Goal: Task Accomplishment & Management: Complete application form

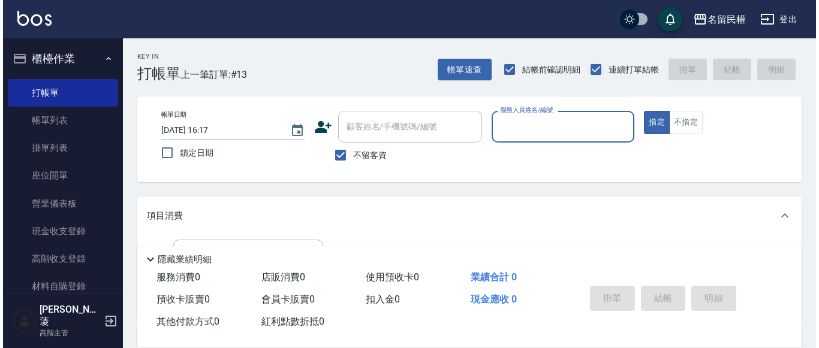
scroll to position [60, 0]
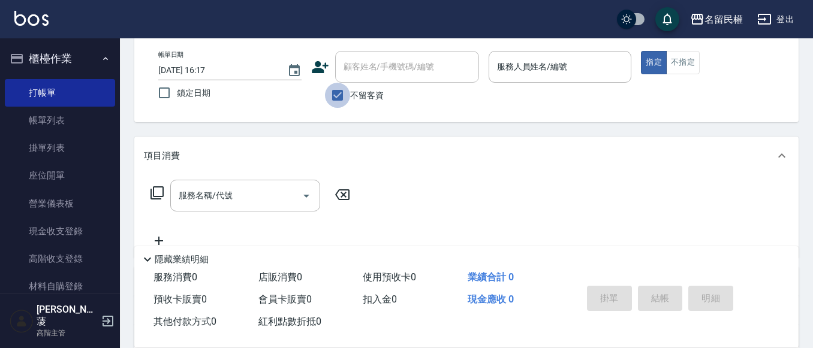
click at [327, 100] on input "不留客資" at bounding box center [337, 95] width 25 height 25
checkbox input "false"
click at [402, 67] on input "顧客姓名/手機號碼/編號" at bounding box center [397, 66] width 115 height 21
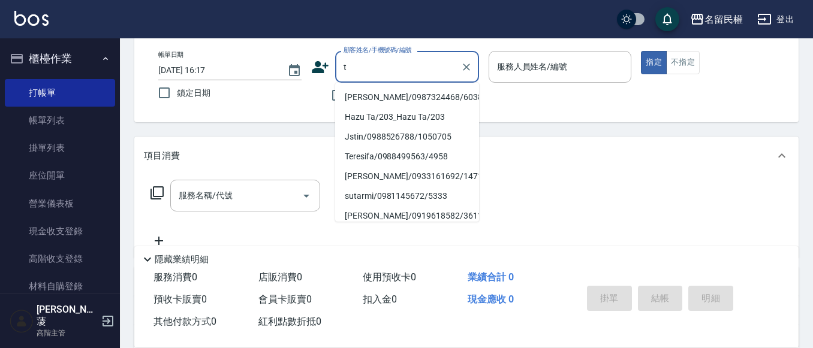
click at [409, 92] on li "[PERSON_NAME]/0987324468/6038" at bounding box center [407, 98] width 144 height 20
type input "[PERSON_NAME]/0987324468/6038"
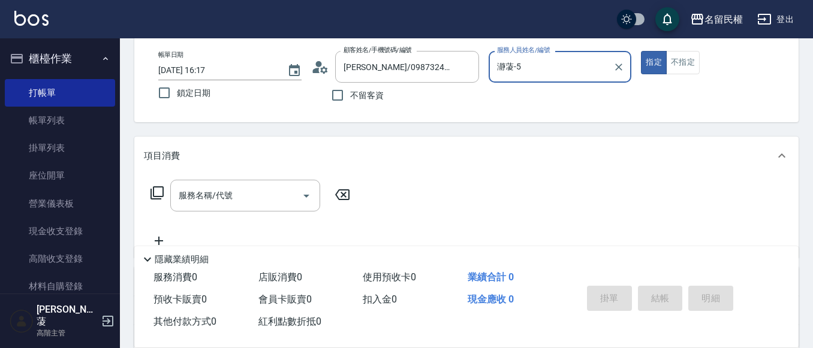
type input "瀞蓤-5"
click at [322, 71] on icon at bounding box center [323, 69] width 7 height 7
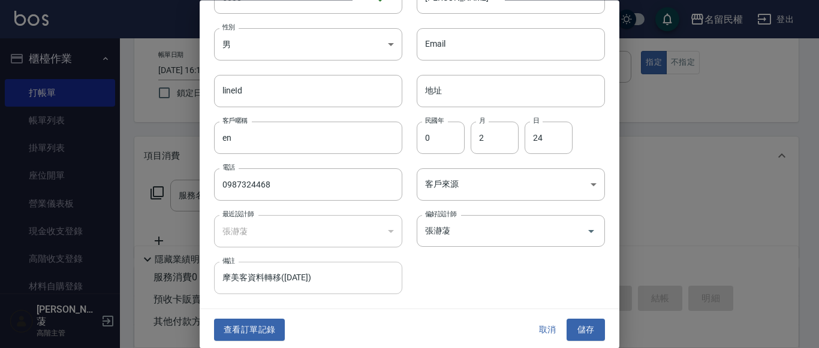
scroll to position [67, 0]
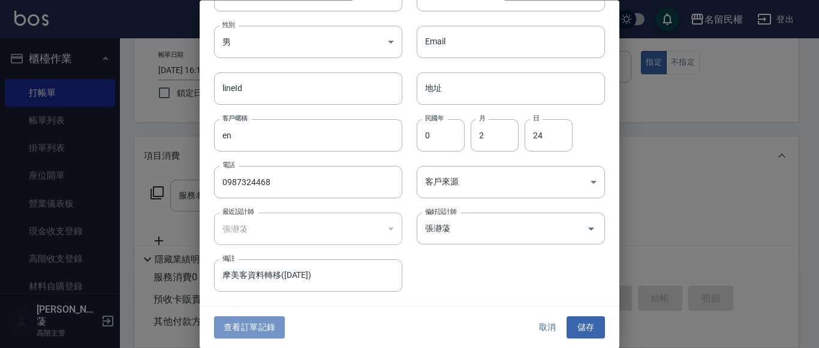
drag, startPoint x: 255, startPoint y: 330, endPoint x: 242, endPoint y: 333, distance: 14.2
click at [254, 330] on button "查看訂單記錄" at bounding box center [249, 328] width 71 height 22
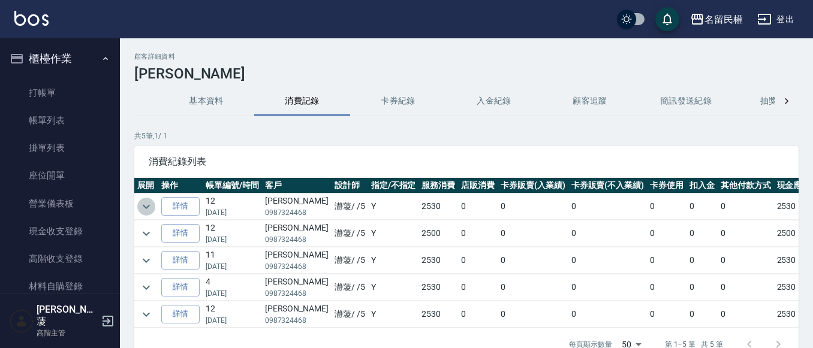
click at [145, 204] on icon "expand row" at bounding box center [146, 207] width 14 height 14
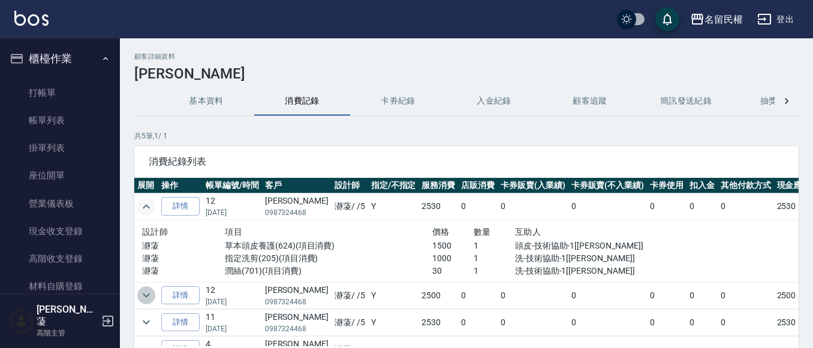
click at [137, 292] on button "expand row" at bounding box center [146, 296] width 18 height 18
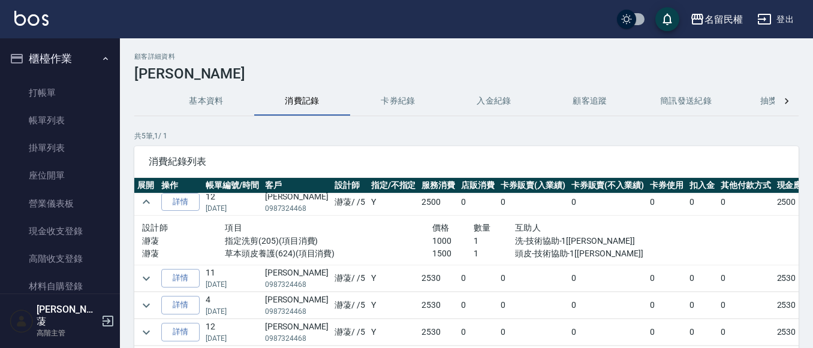
scroll to position [102, 0]
click at [146, 270] on button "expand row" at bounding box center [146, 279] width 18 height 18
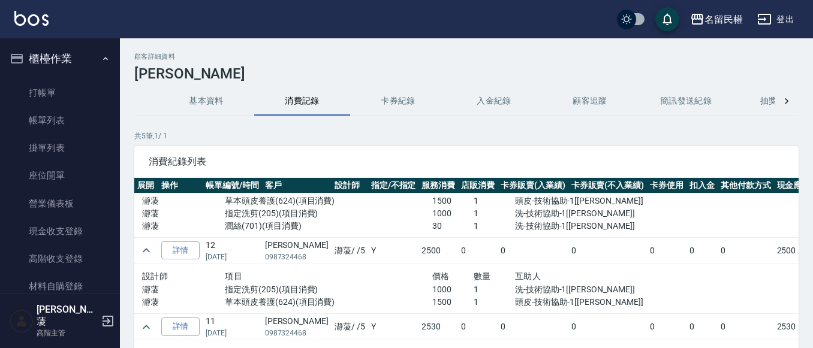
scroll to position [0, 0]
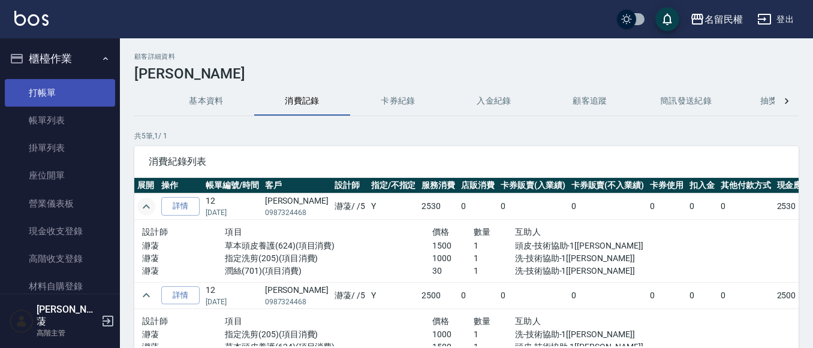
click at [72, 91] on link "打帳單" at bounding box center [60, 93] width 110 height 28
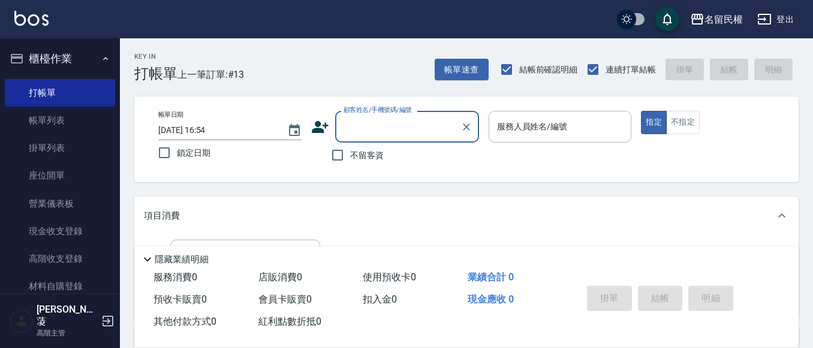
click at [382, 112] on label "顧客姓名/手機號碼/編號" at bounding box center [377, 109] width 68 height 9
click at [382, 116] on input "顧客姓名/手機號碼/編號" at bounding box center [397, 126] width 115 height 21
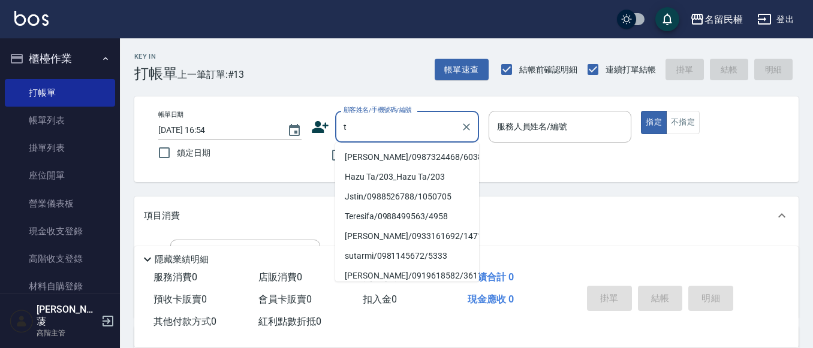
click at [402, 159] on li "[PERSON_NAME]/0987324468/6038" at bounding box center [407, 157] width 144 height 20
type input "[PERSON_NAME]/0987324468/6038"
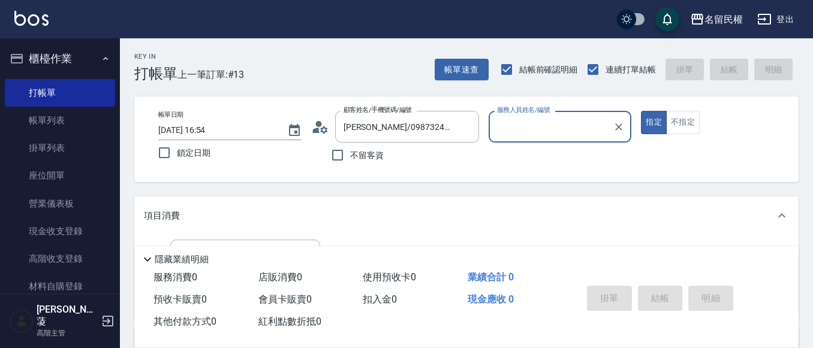
type input "瀞蓤-5"
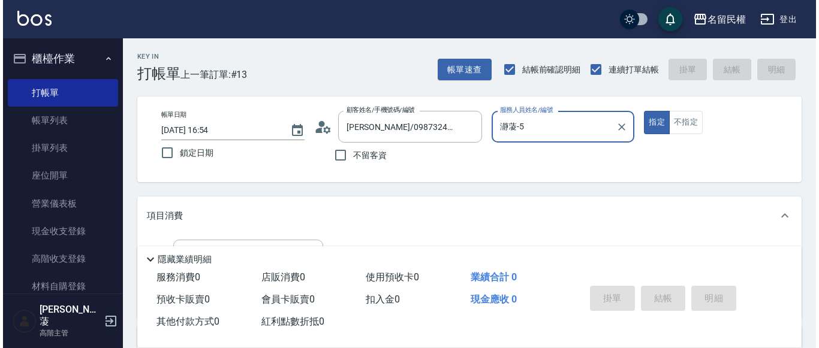
scroll to position [60, 0]
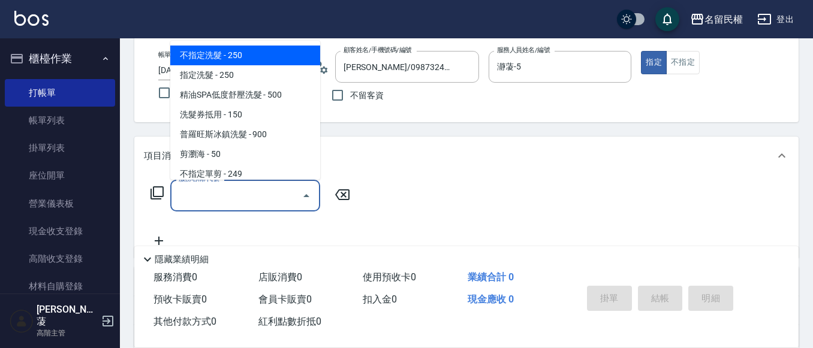
click at [254, 191] on input "服務名稱/代號" at bounding box center [236, 195] width 121 height 21
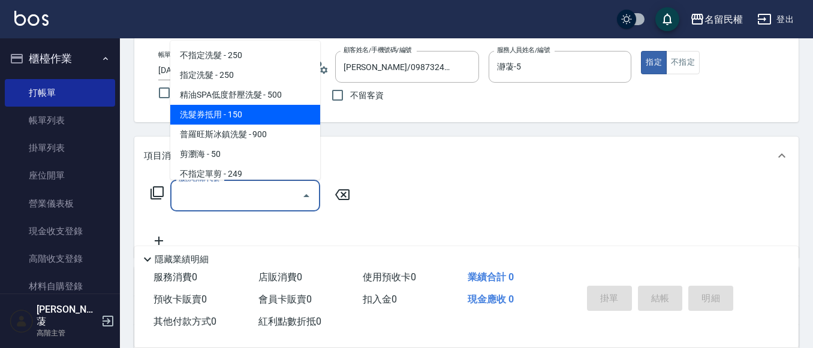
type input "g"
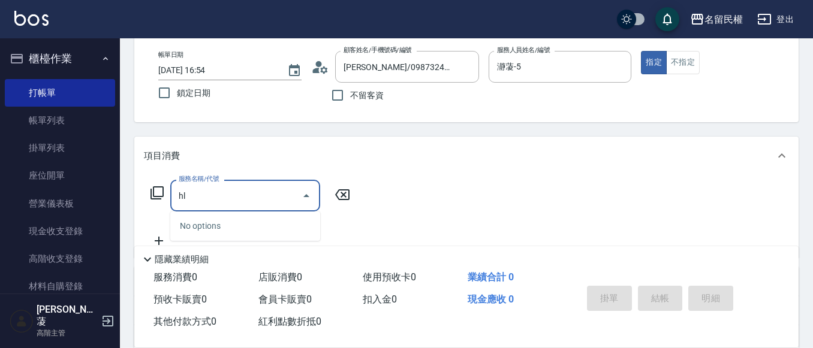
type input "h"
type input "操"
type input "槽"
type input "糙"
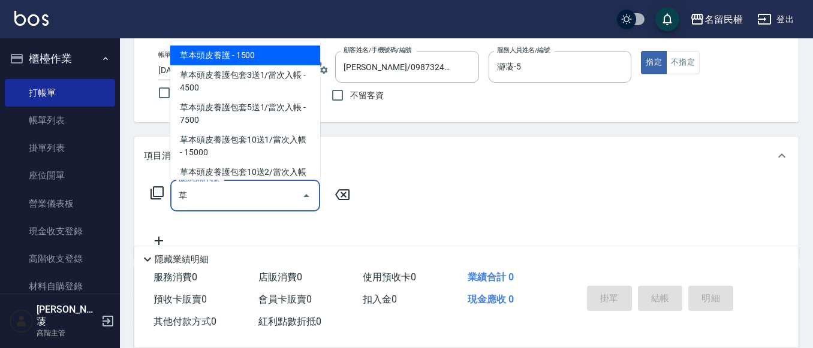
click at [275, 49] on span "草本頭皮養護 - 1500" at bounding box center [245, 56] width 150 height 20
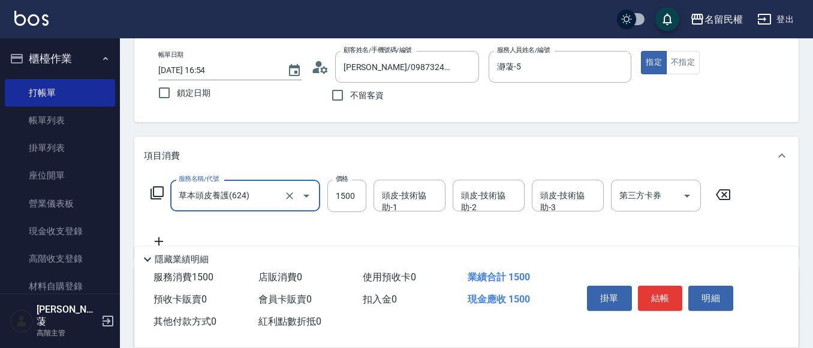
type input "草本頭皮養護(624)"
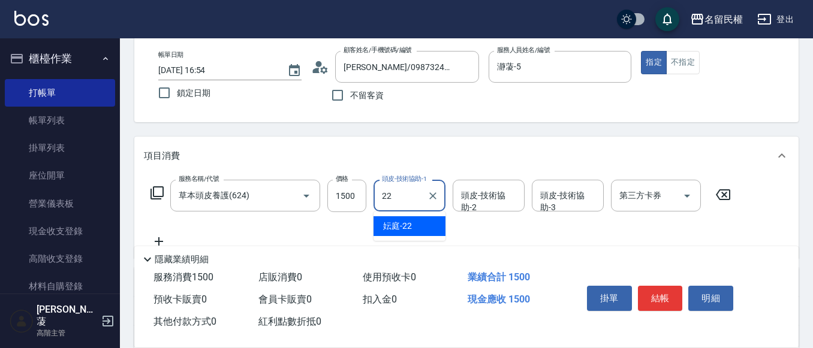
type input "妘庭-22"
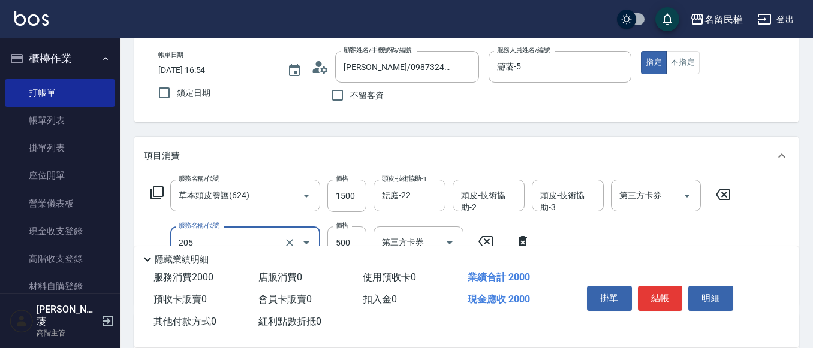
type input "指定洗剪(205)"
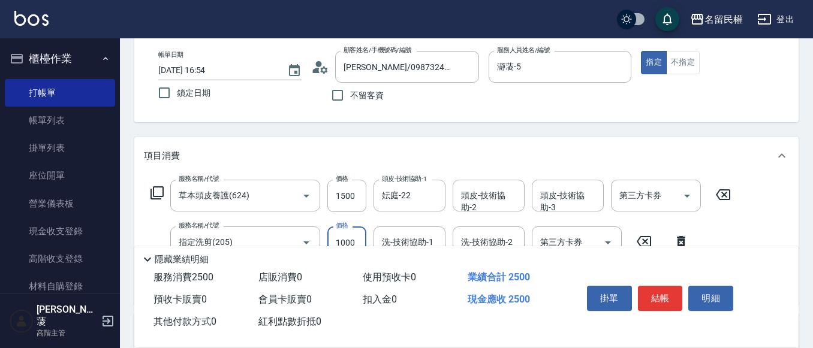
type input "1000"
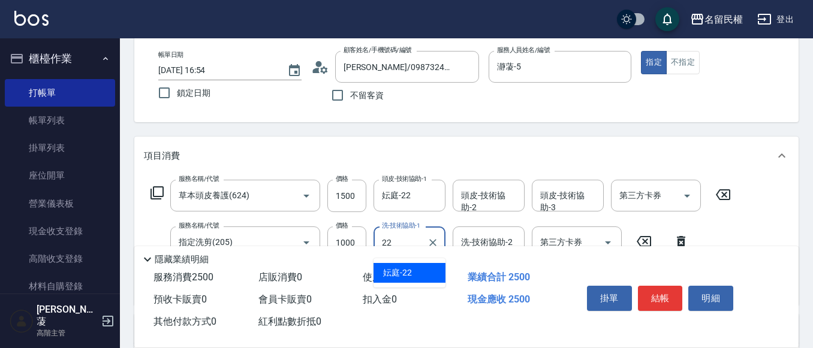
type input "妘庭-22"
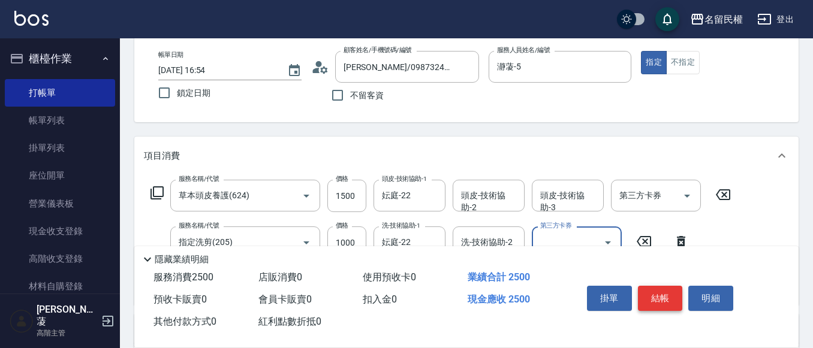
click at [659, 294] on button "結帳" at bounding box center [660, 298] width 45 height 25
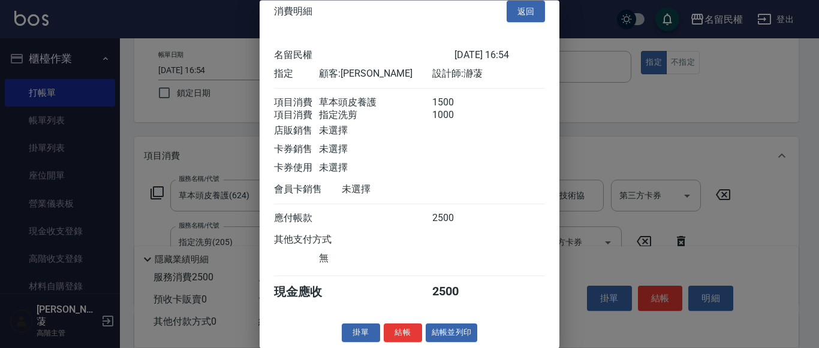
scroll to position [30, 0]
click at [393, 328] on button "結帳" at bounding box center [403, 333] width 38 height 19
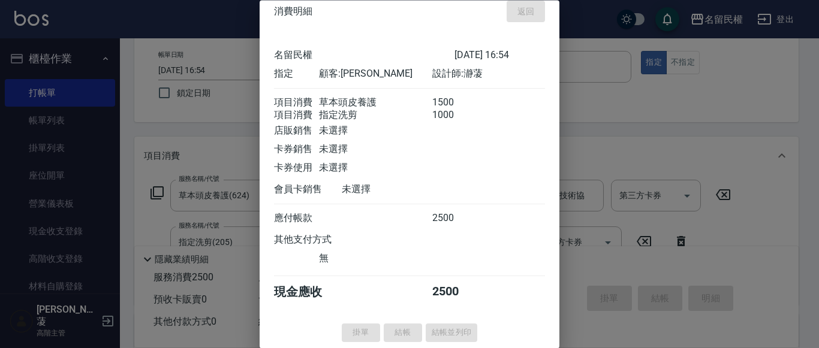
type input "[DATE] 16:56"
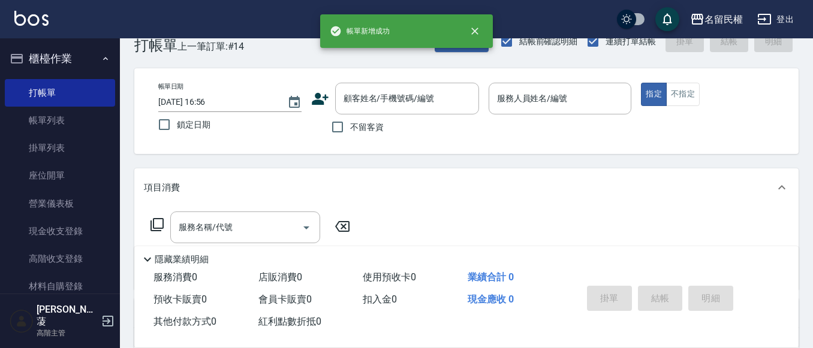
scroll to position [0, 0]
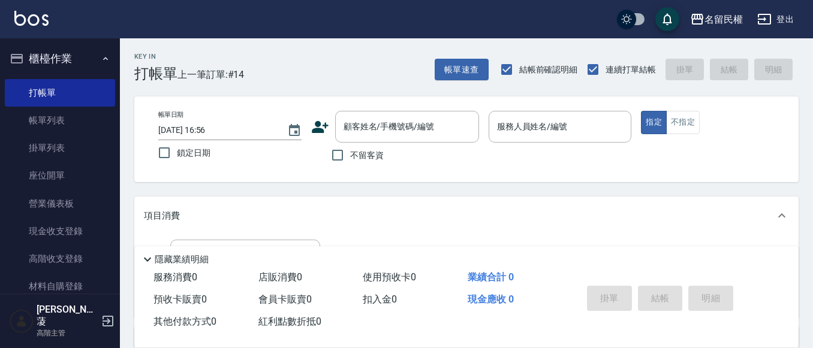
click at [361, 159] on span "不留客資" at bounding box center [367, 155] width 34 height 13
click at [350, 159] on input "不留客資" at bounding box center [337, 155] width 25 height 25
checkbox input "true"
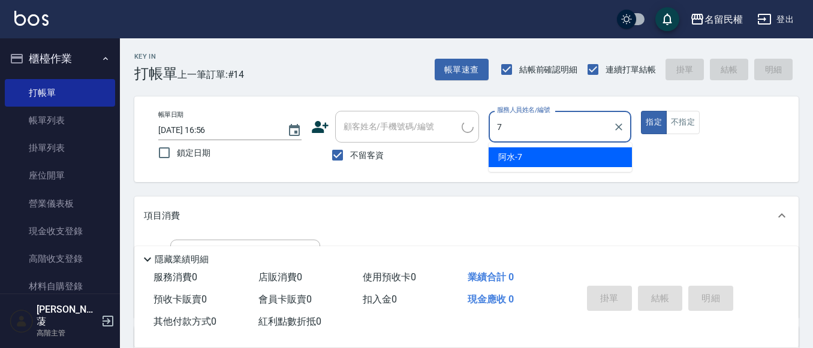
type input "阿水-7"
type button "true"
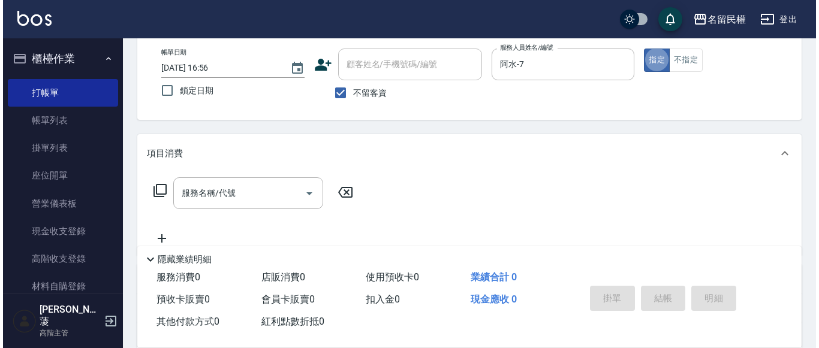
scroll to position [120, 0]
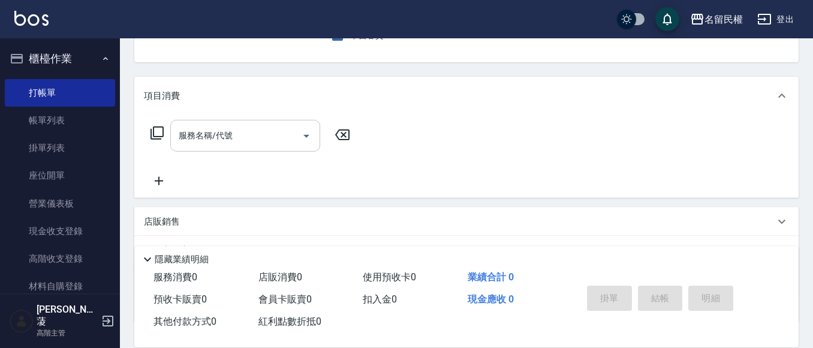
click at [211, 138] on input "服務名稱/代號" at bounding box center [236, 135] width 121 height 21
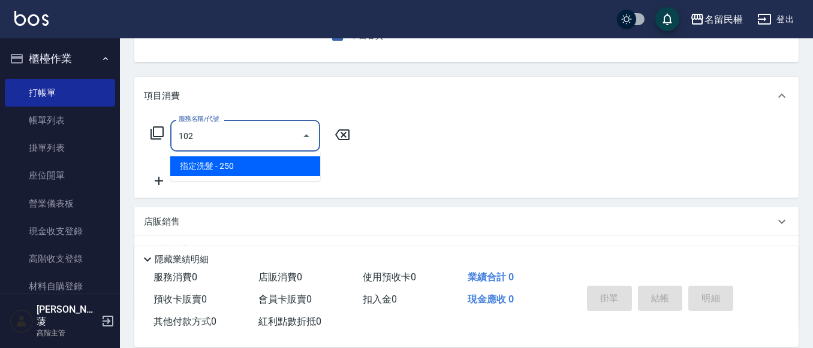
type input "指定洗髮(102)"
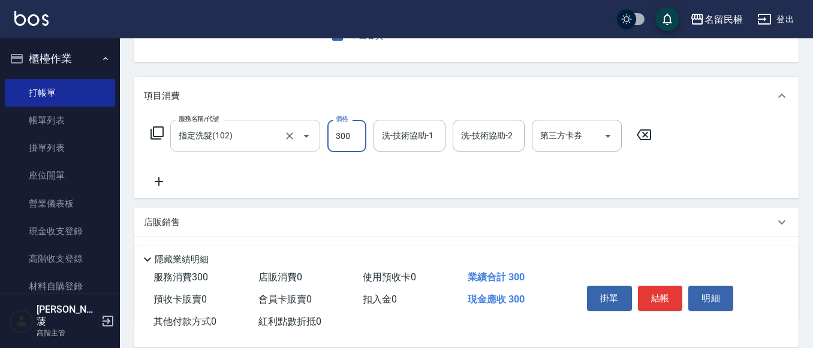
type input "300"
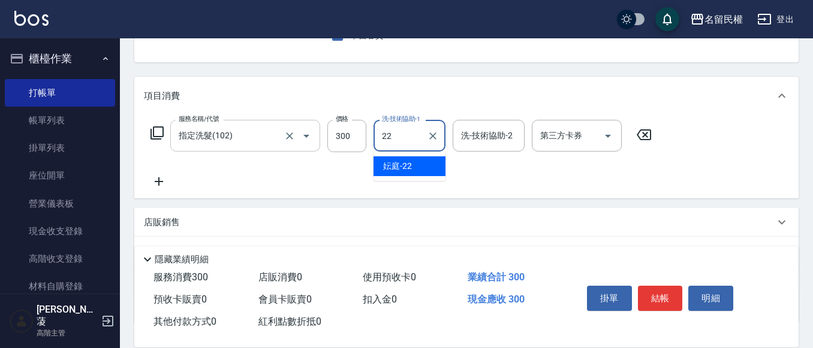
type input "妘庭-22"
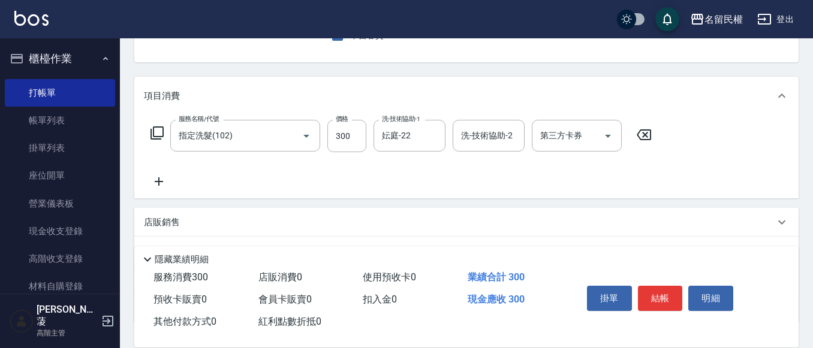
click at [161, 186] on icon at bounding box center [159, 181] width 30 height 14
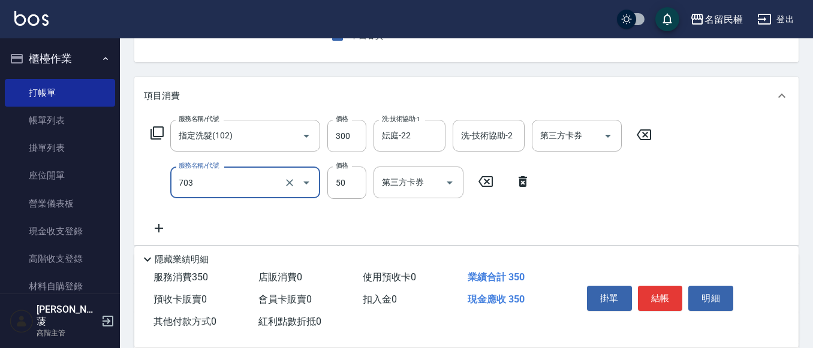
type input "青捲/吹捲/夾直/電棒/夾玉米鬚(703)"
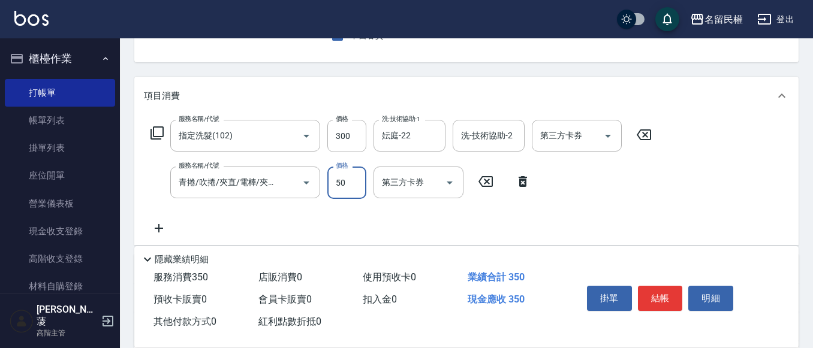
click at [639, 314] on div "掛單 結帳 明細" at bounding box center [660, 300] width 156 height 38
click at [651, 297] on button "結帳" at bounding box center [660, 298] width 45 height 25
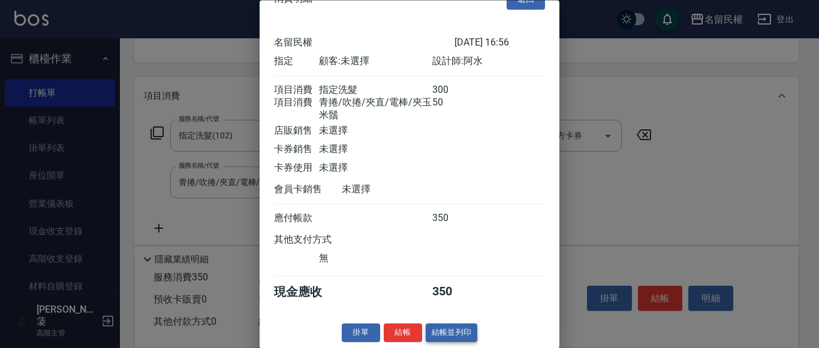
scroll to position [44, 0]
click at [399, 339] on button "結帳" at bounding box center [403, 333] width 38 height 19
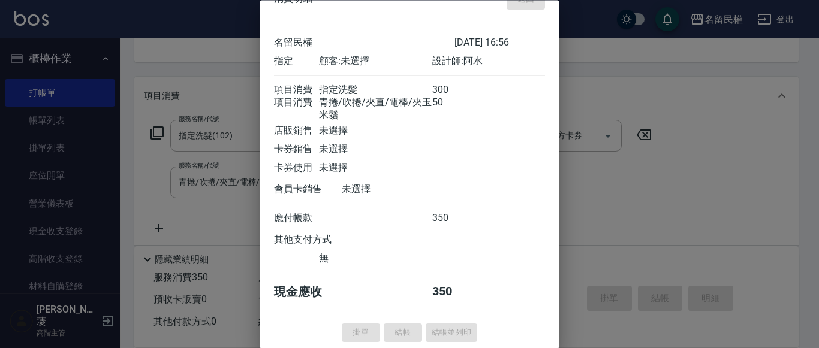
type input "[DATE] 17:01"
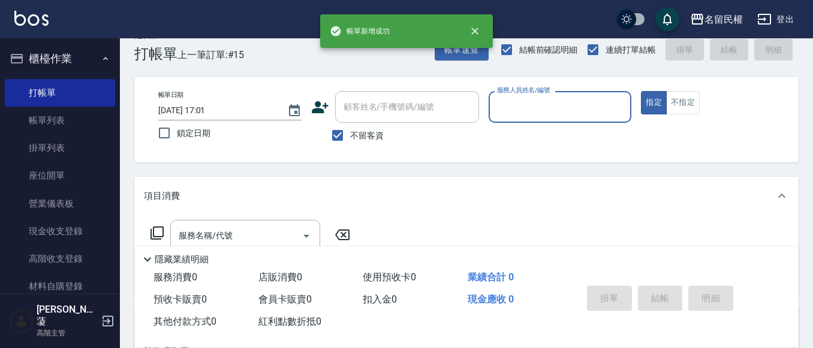
scroll to position [0, 0]
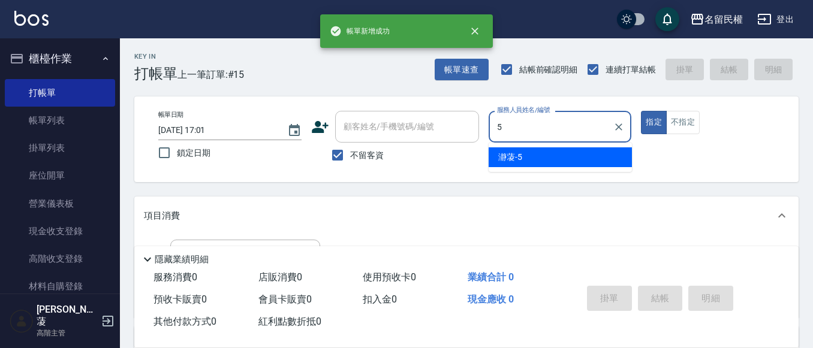
click at [559, 135] on input "5" at bounding box center [551, 126] width 114 height 21
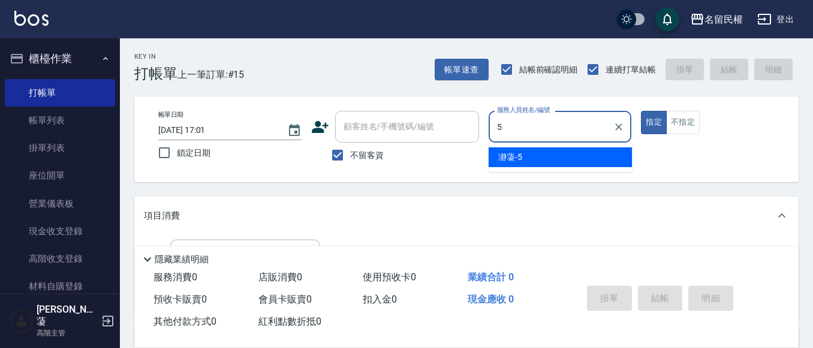
click at [559, 135] on input "5" at bounding box center [551, 126] width 114 height 21
type input "阿水-7"
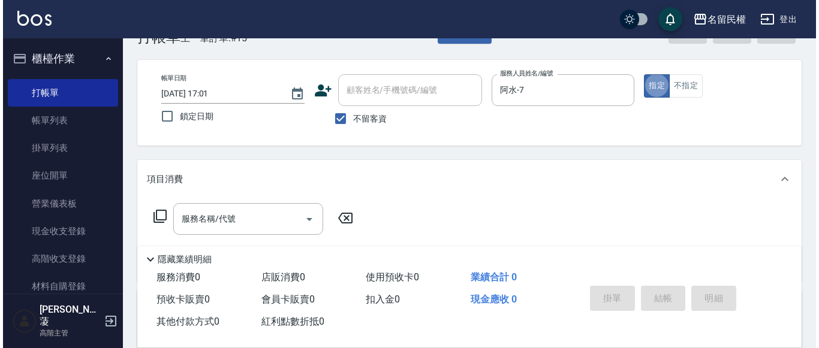
scroll to position [180, 0]
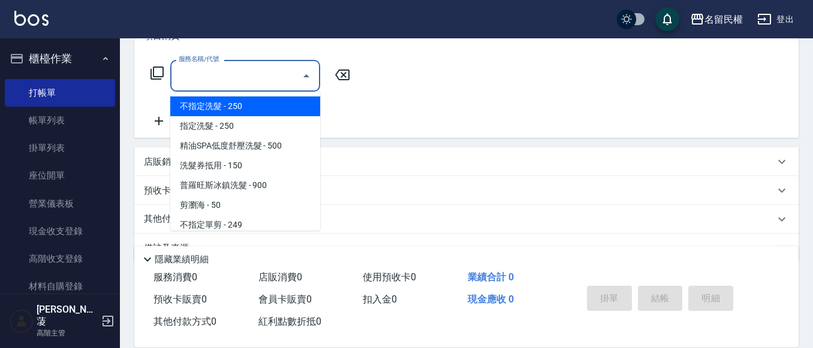
click at [234, 86] on input "服務名稱/代號" at bounding box center [236, 75] width 121 height 21
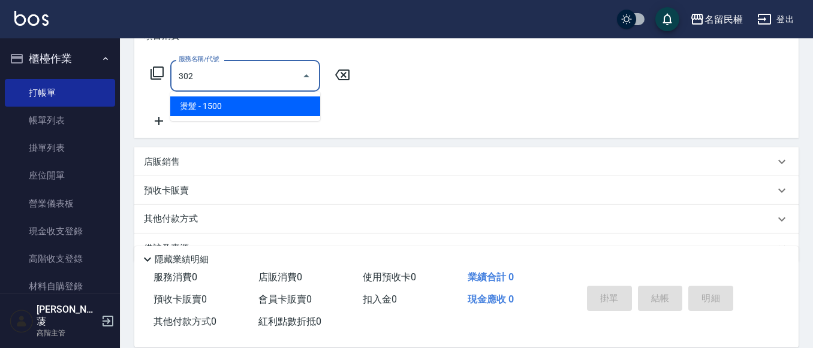
type input "燙髮(302)"
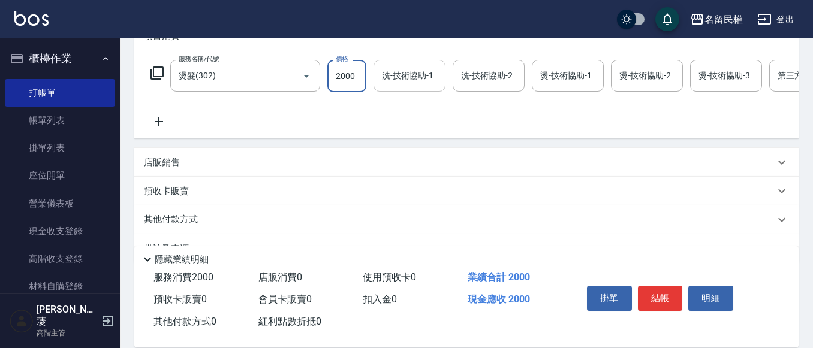
type input "2000"
click at [391, 82] on input "洗-技術協助-1" at bounding box center [409, 75] width 61 height 21
type input "妘庭-22"
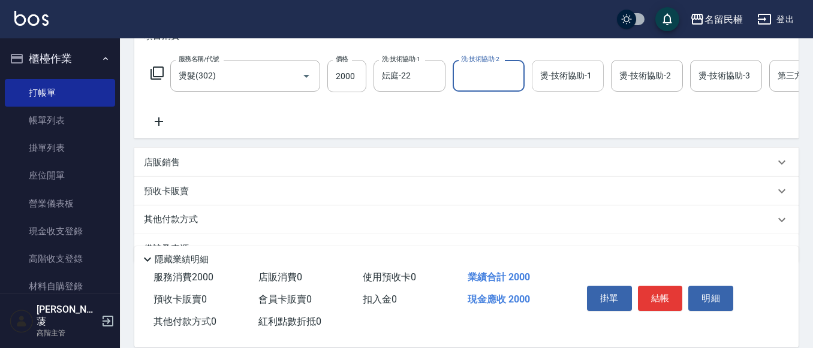
click at [557, 79] on input "燙-技術協助-1" at bounding box center [567, 75] width 61 height 21
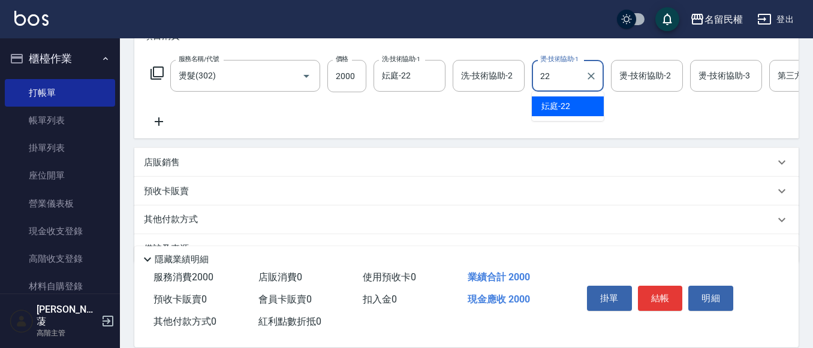
type input "妘庭-22"
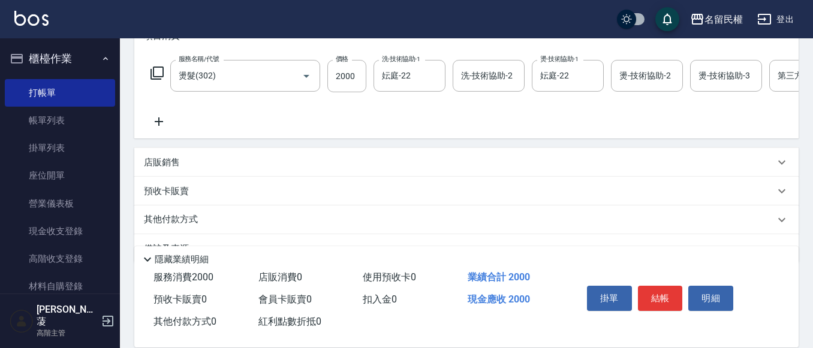
click at [163, 126] on icon at bounding box center [159, 121] width 30 height 14
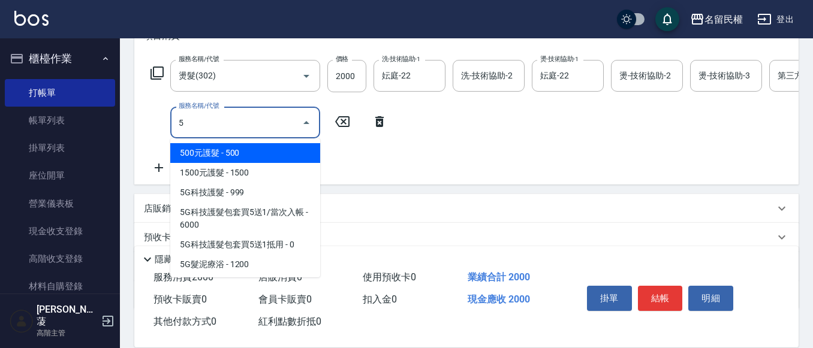
click at [259, 159] on span "500元護髮 - 500" at bounding box center [245, 153] width 150 height 20
type input "500元護髮(510)"
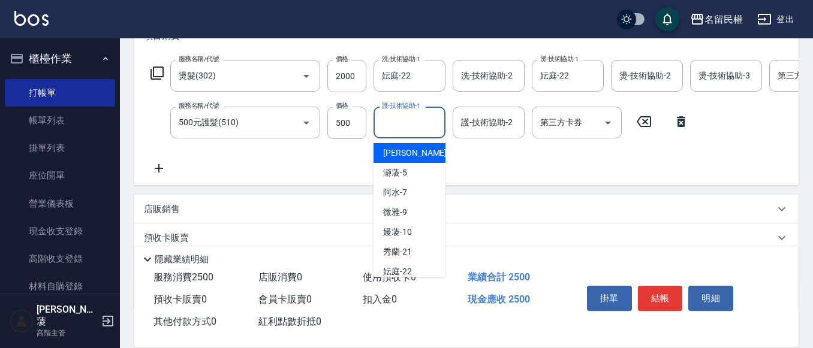
click at [412, 127] on input "護-技術協助-1" at bounding box center [409, 122] width 61 height 21
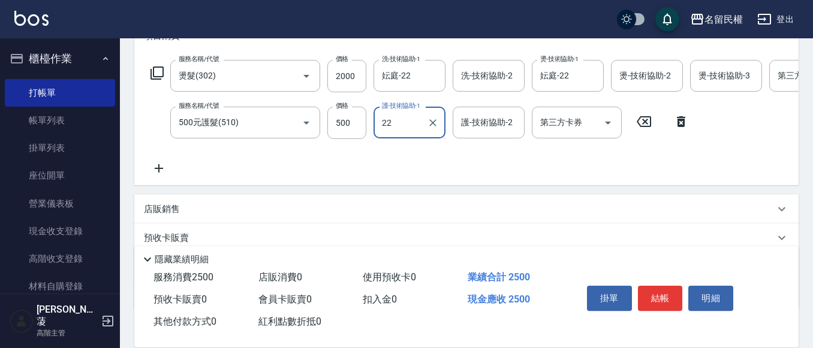
type input "妘庭-22"
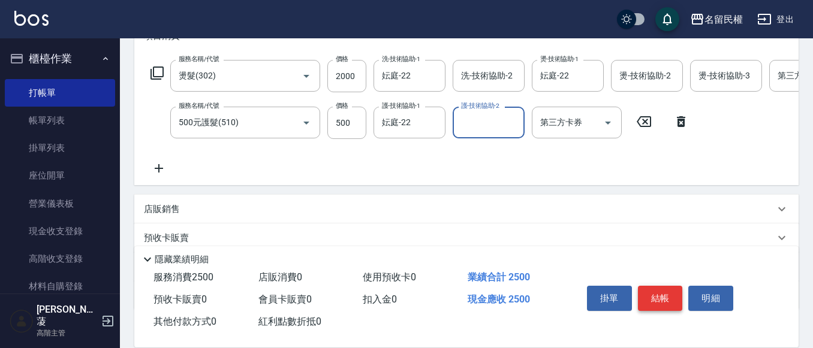
click at [654, 286] on button "結帳" at bounding box center [660, 298] width 45 height 25
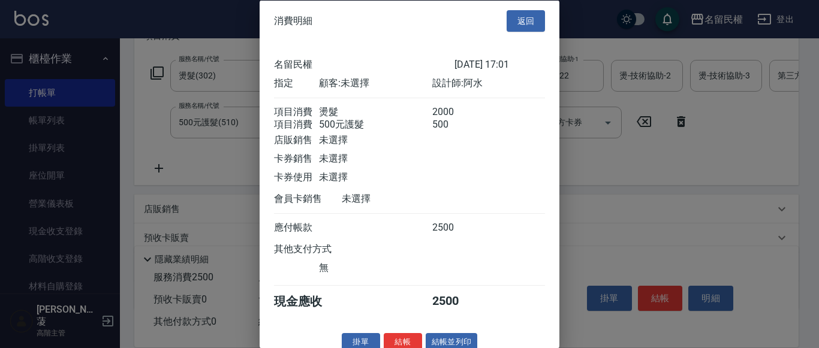
scroll to position [30, 0]
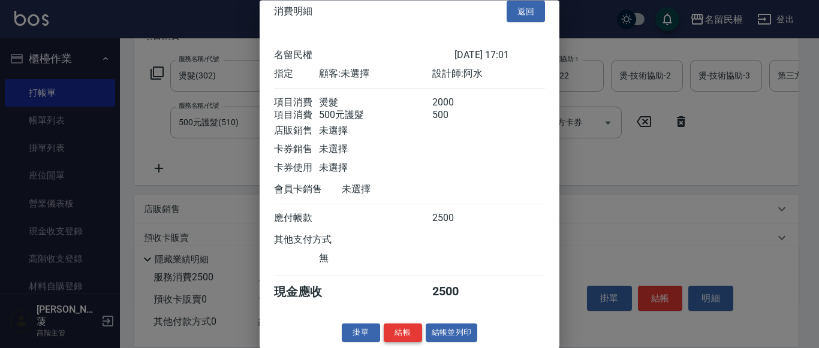
click at [397, 331] on button "結帳" at bounding box center [403, 333] width 38 height 19
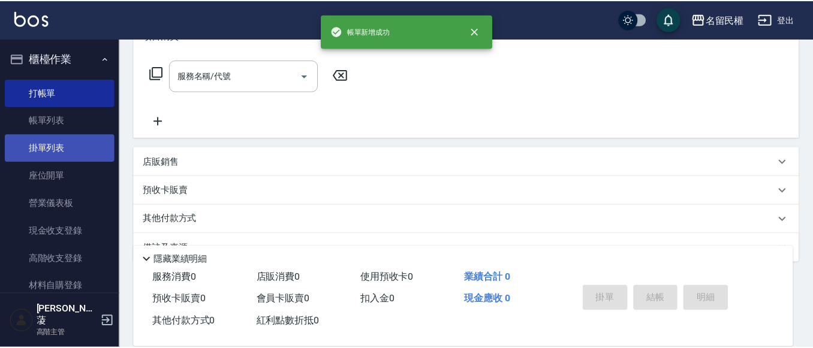
scroll to position [0, 0]
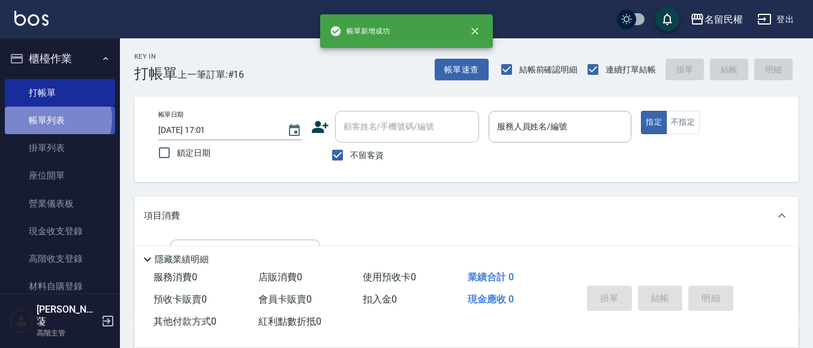
click at [57, 119] on link "帳單列表" at bounding box center [60, 121] width 110 height 28
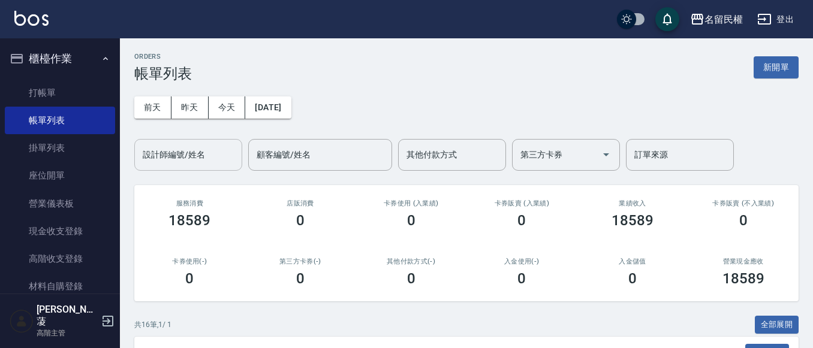
click at [197, 158] on input "設計師編號/姓名" at bounding box center [188, 154] width 97 height 21
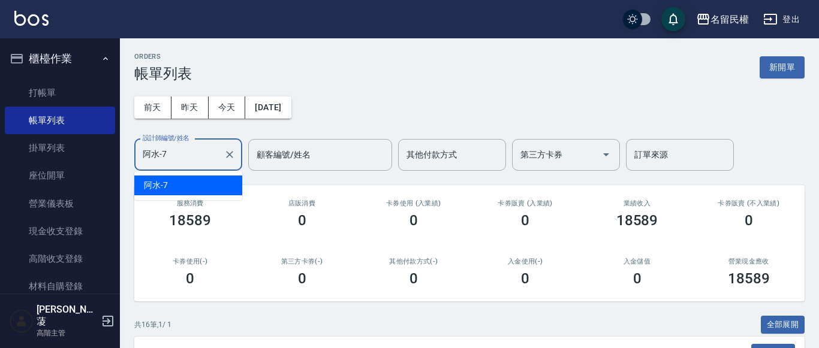
type input "阿水-7"
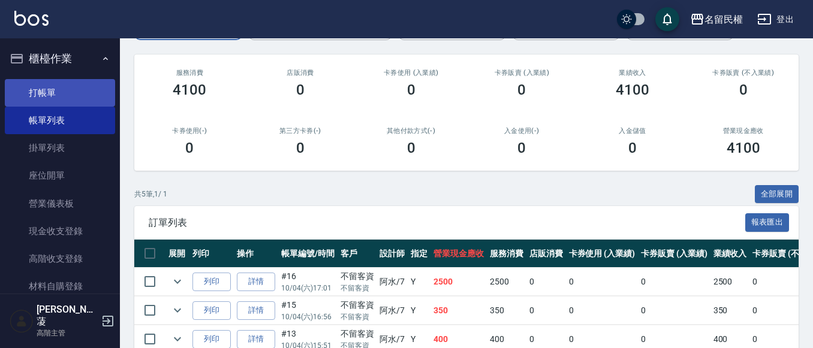
scroll to position [10, 0]
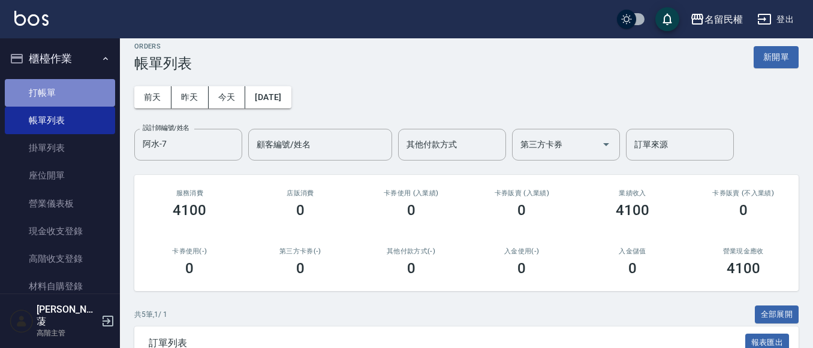
click at [65, 94] on link "打帳單" at bounding box center [60, 93] width 110 height 28
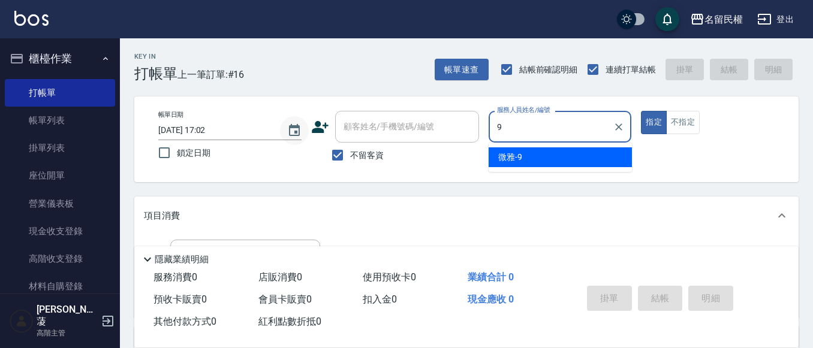
type input "微雅-9"
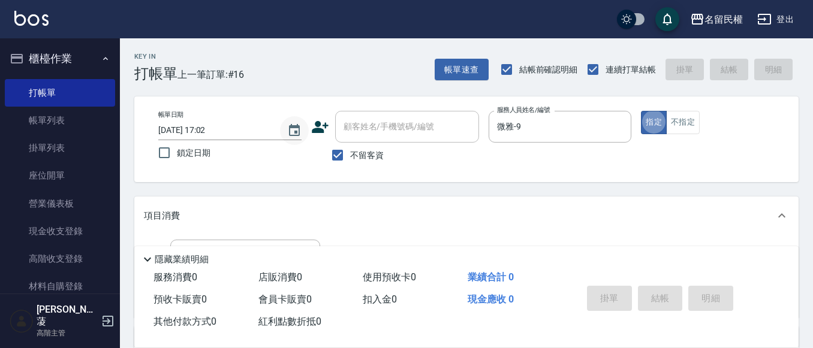
type button "true"
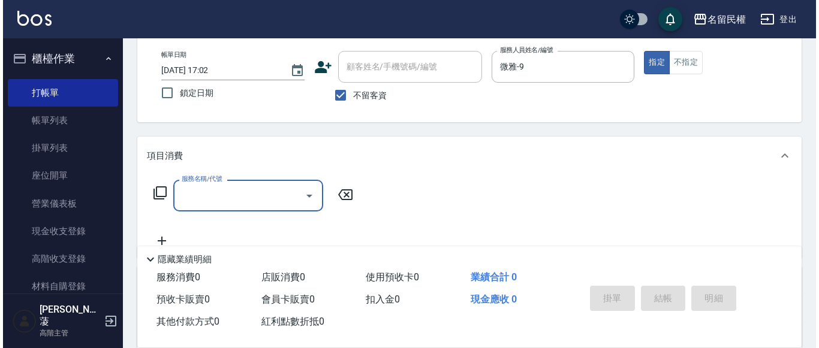
scroll to position [120, 0]
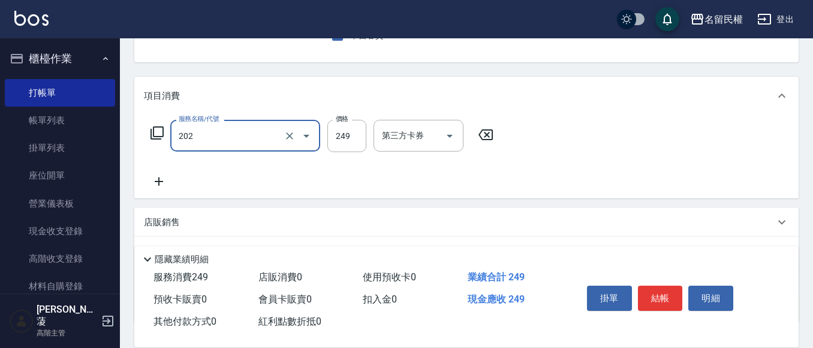
type input "不指定單剪(202)"
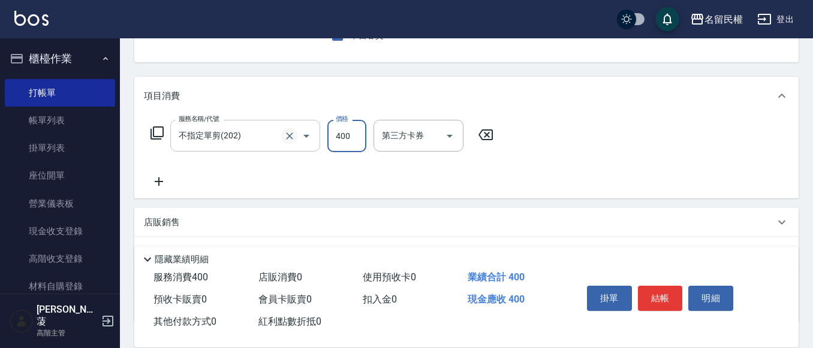
click at [282, 136] on button "Clear" at bounding box center [289, 136] width 17 height 17
type input "400"
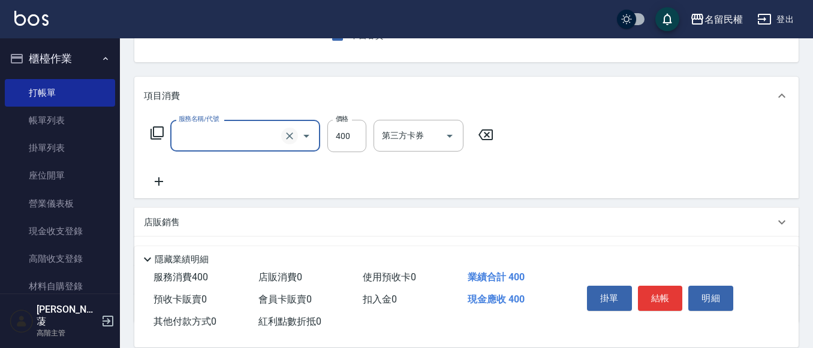
click at [288, 135] on icon "Clear" at bounding box center [290, 136] width 12 height 12
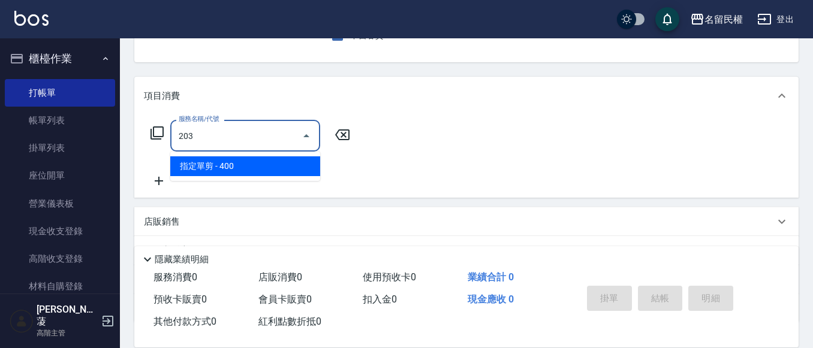
type input "指定單剪(203)"
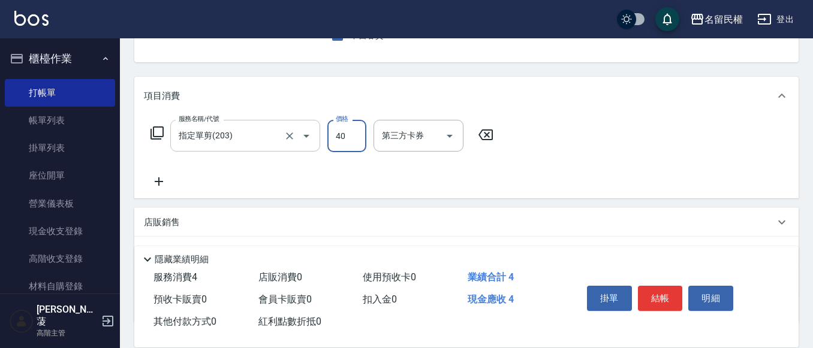
type input "400"
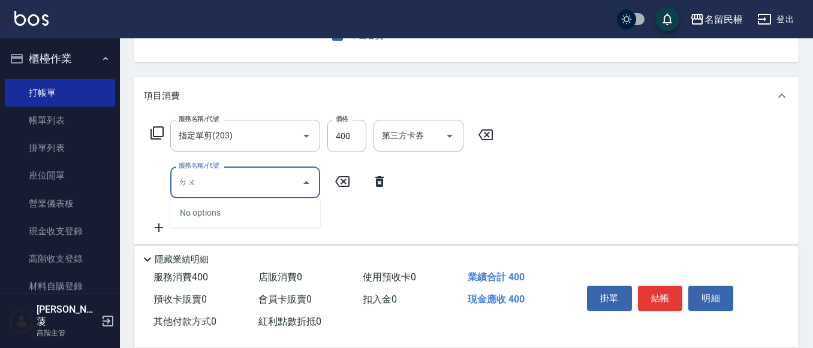
type input "賭"
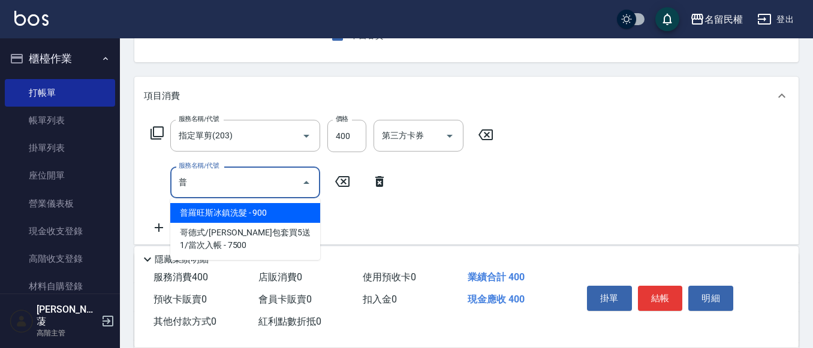
click at [260, 206] on span "普羅旺斯冰鎮洗髮 - 900" at bounding box center [245, 213] width 150 height 20
type input "普羅旺斯冰鎮洗髮(105)"
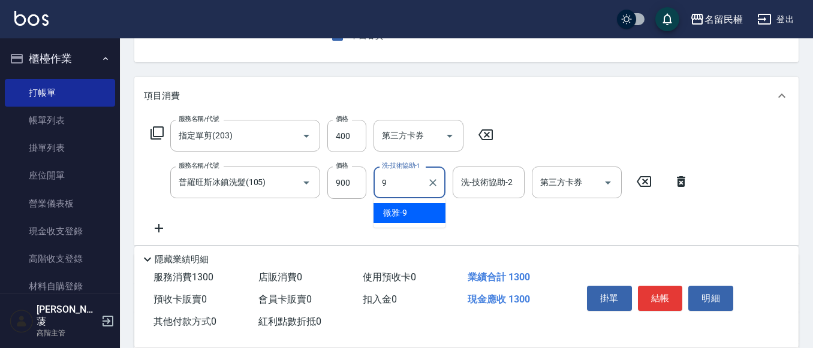
type input "微雅-9"
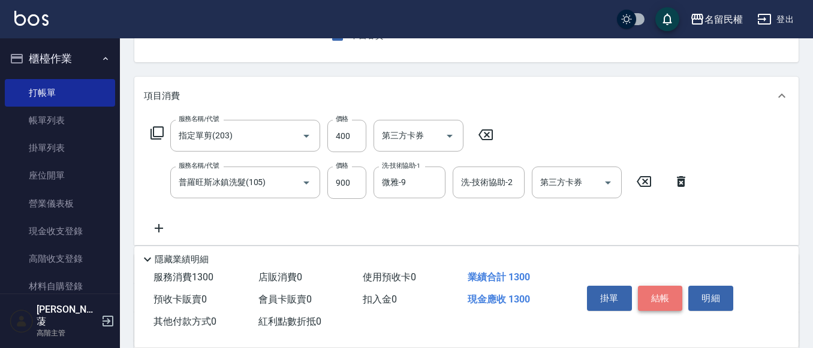
click at [669, 300] on button "結帳" at bounding box center [660, 298] width 45 height 25
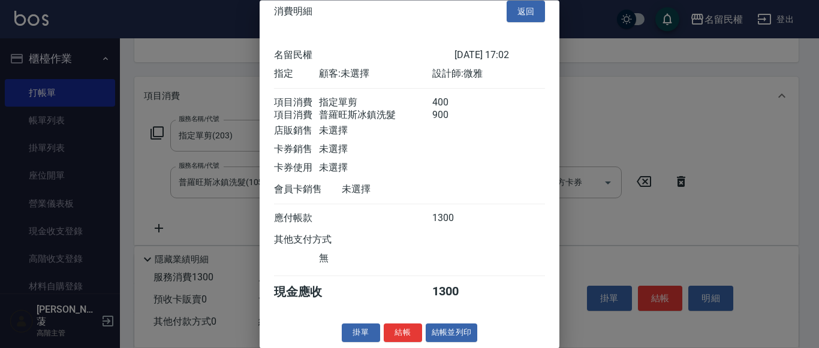
scroll to position [30, 0]
click at [411, 325] on button "結帳" at bounding box center [403, 333] width 38 height 19
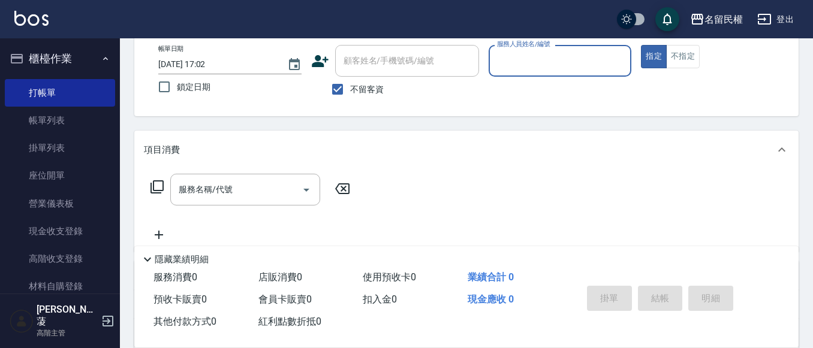
scroll to position [0, 0]
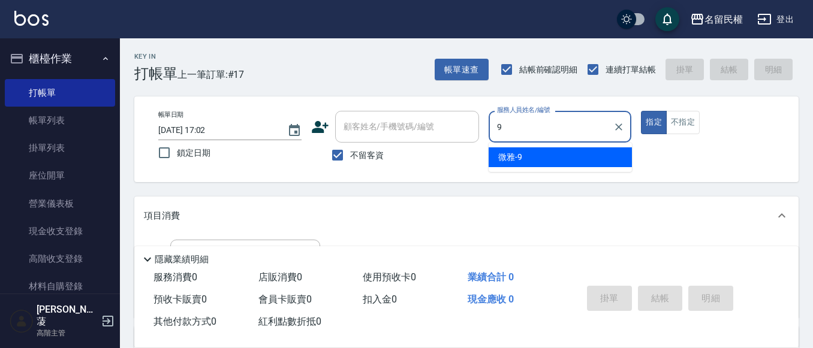
type input "微雅-9"
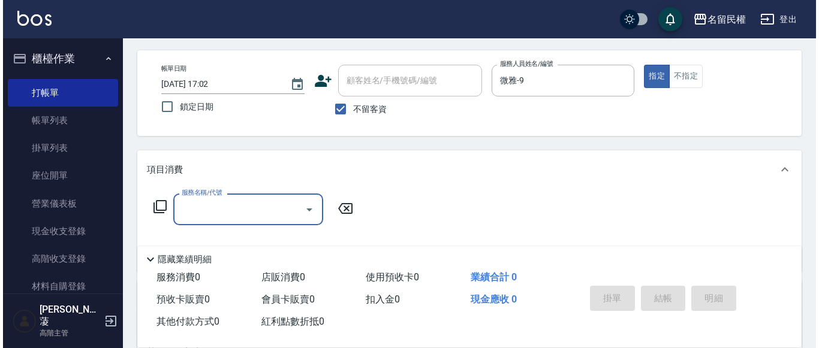
scroll to position [60, 0]
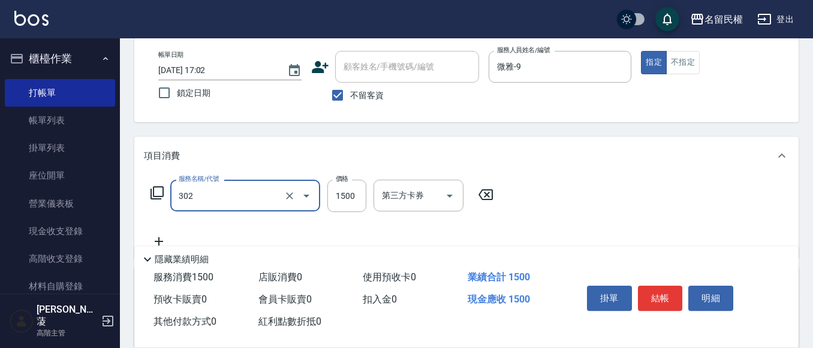
type input "燙髮(302)"
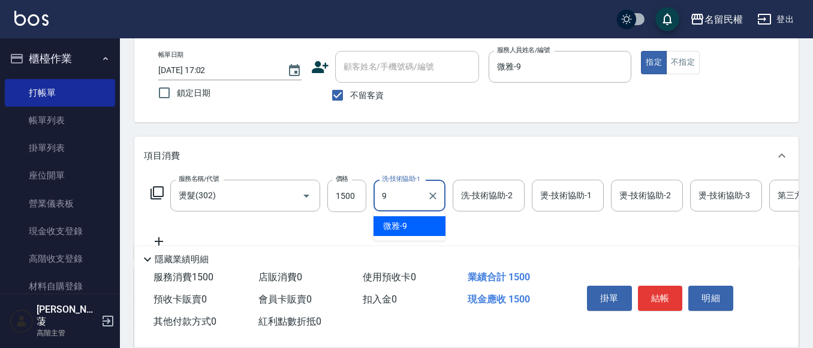
type input "微雅-9"
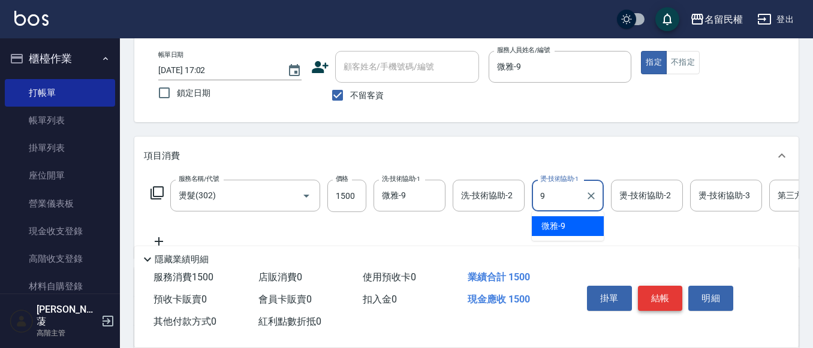
type input "微雅-9"
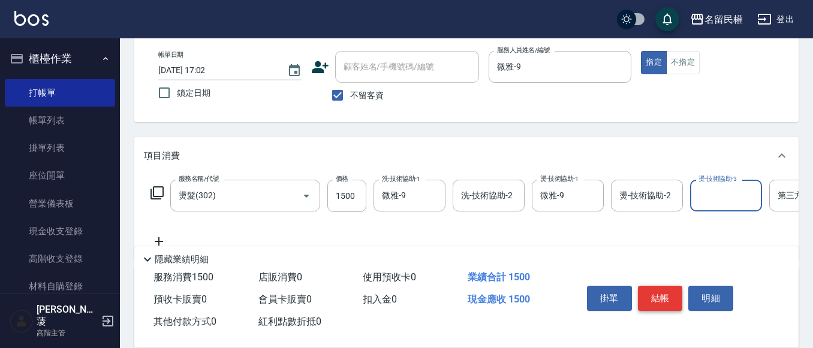
click at [672, 295] on button "結帳" at bounding box center [660, 298] width 45 height 25
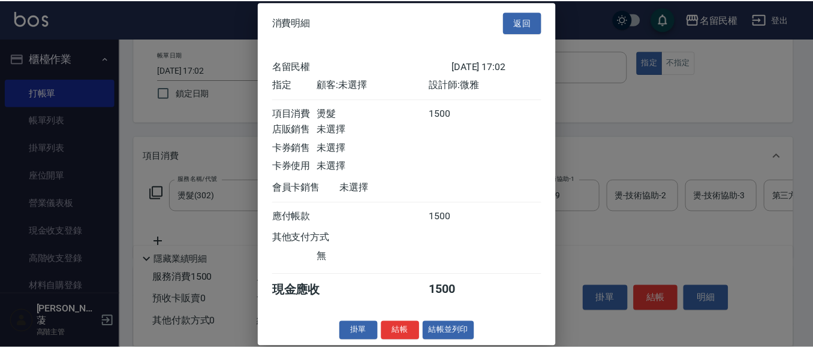
scroll to position [16, 0]
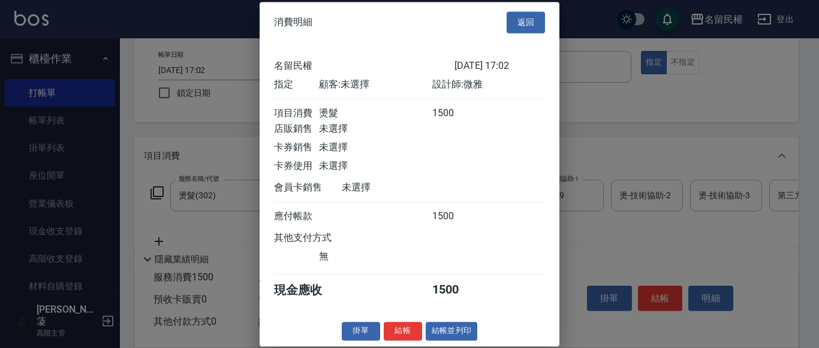
drag, startPoint x: 405, startPoint y: 334, endPoint x: 427, endPoint y: 304, distance: 37.3
click at [405, 332] on button "結帳" at bounding box center [403, 331] width 38 height 19
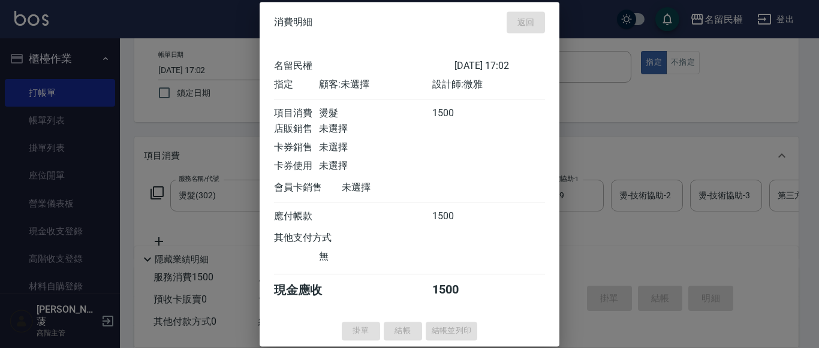
type input "[DATE] 17:07"
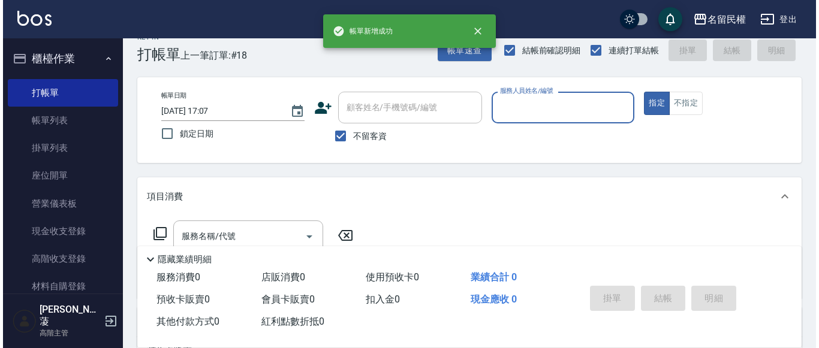
scroll to position [0, 0]
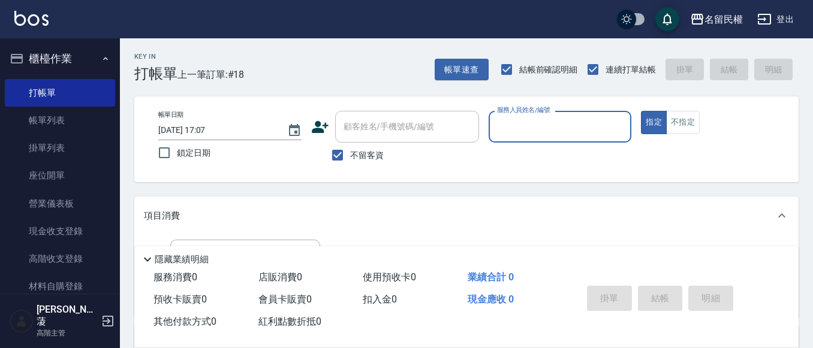
drag, startPoint x: 62, startPoint y: 108, endPoint x: 331, endPoint y: 181, distance: 279.5
click at [62, 107] on link "帳單列表" at bounding box center [60, 121] width 110 height 28
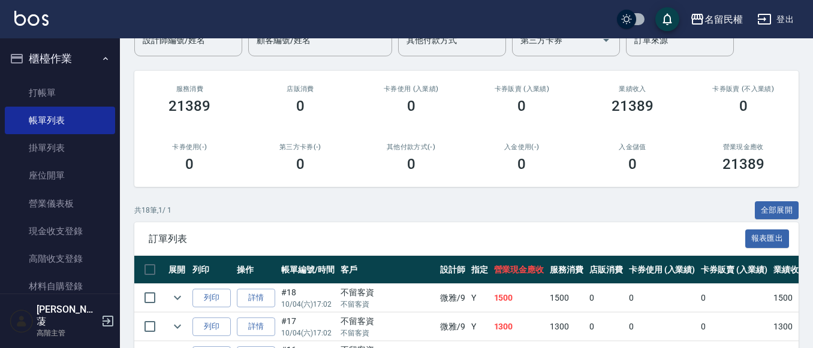
scroll to position [180, 0]
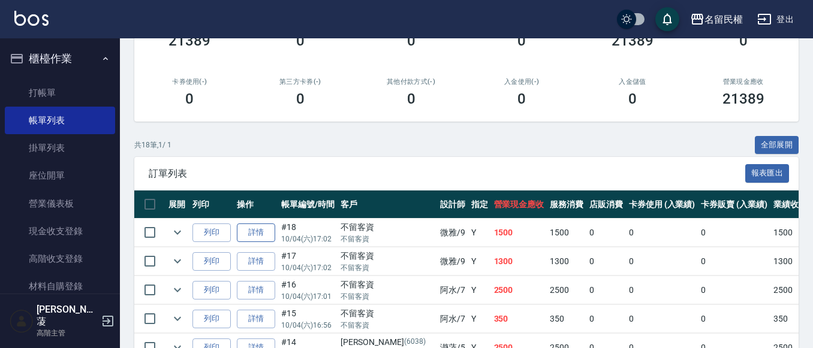
click at [261, 235] on link "詳情" at bounding box center [256, 233] width 38 height 19
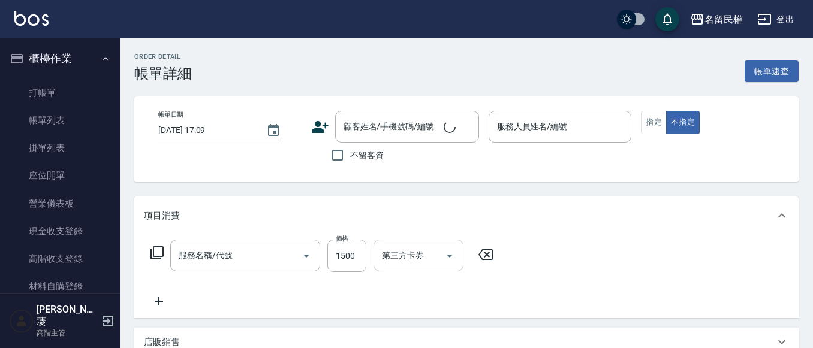
type input "[DATE] 17:02"
checkbox input "true"
type input "微雅-9"
type input "燙髮(302)"
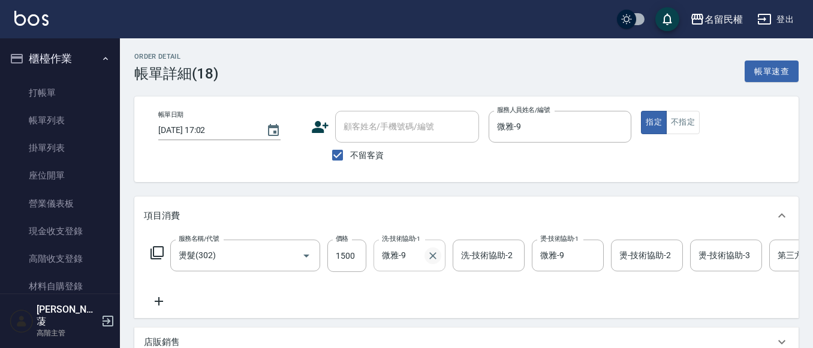
click at [427, 252] on icon "Clear" at bounding box center [433, 256] width 12 height 12
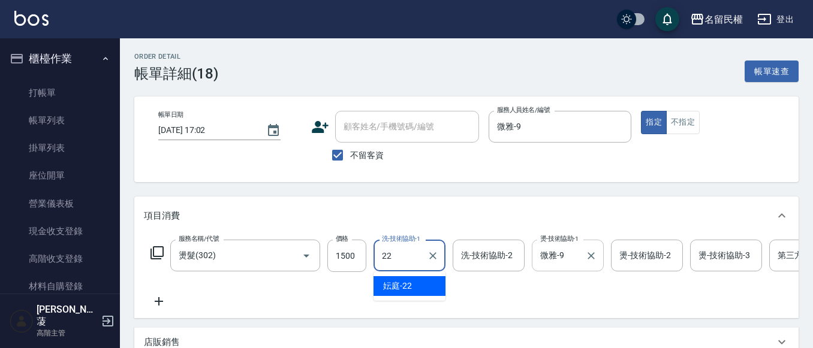
type input "妘庭-22"
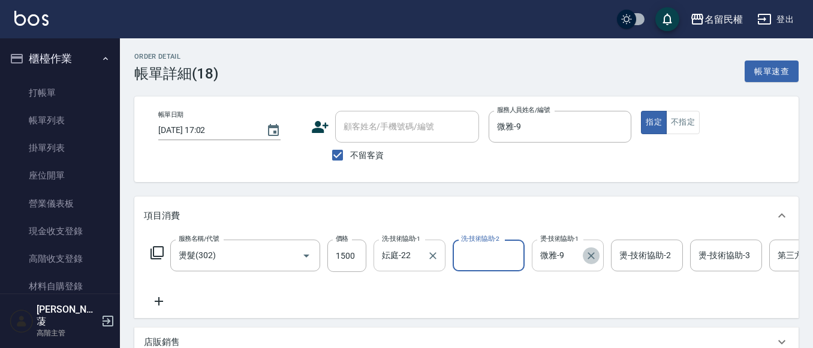
click at [589, 258] on icon "Clear" at bounding box center [590, 255] width 7 height 7
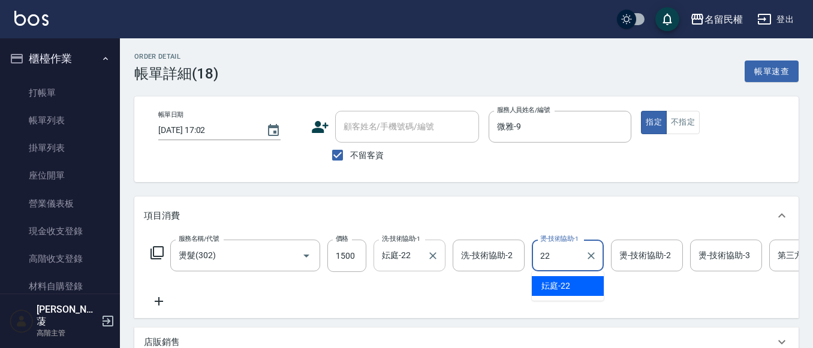
type input "妘庭-22"
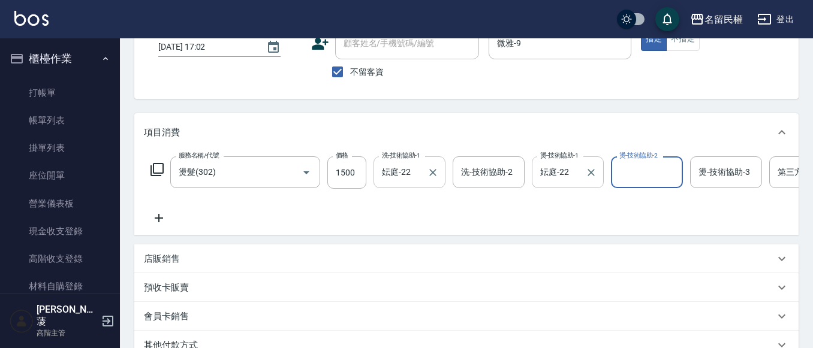
scroll to position [180, 0]
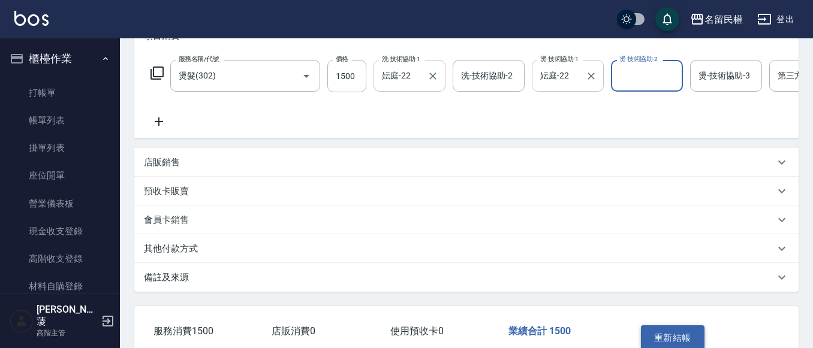
click at [678, 336] on button "重新結帳" at bounding box center [673, 337] width 64 height 25
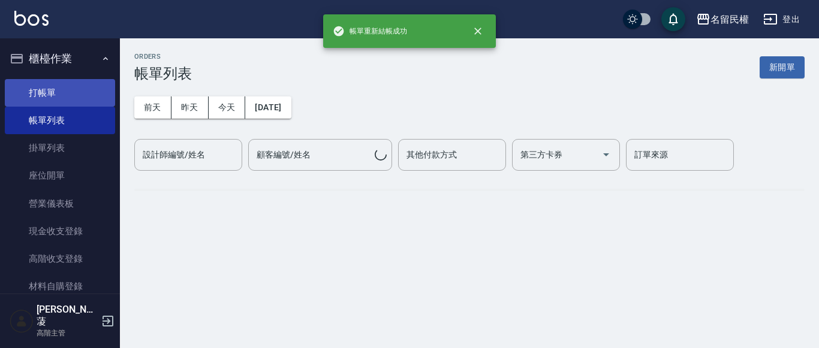
click at [85, 92] on link "打帳單" at bounding box center [60, 93] width 110 height 28
